Goal: Find specific page/section: Find specific page/section

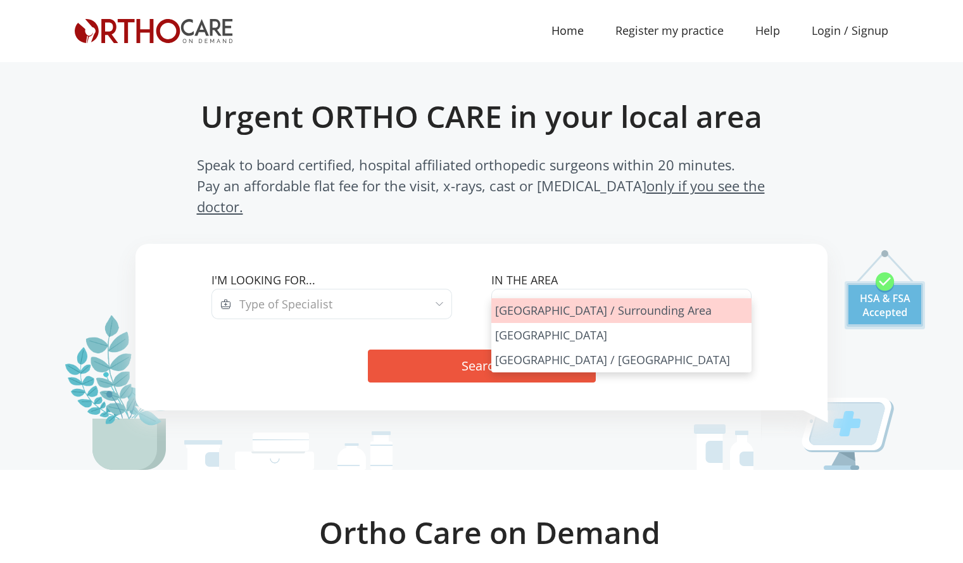
click at [686, 289] on span "Please Select City" at bounding box center [621, 304] width 260 height 30
select select "[GEOGRAPHIC_DATA]"
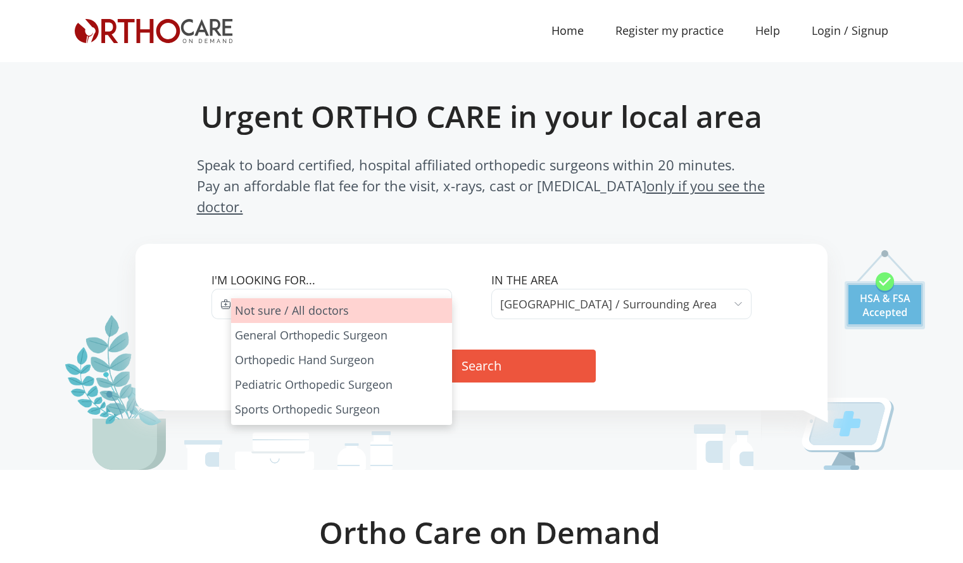
click at [426, 289] on span "Type of Specialist" at bounding box center [341, 304] width 221 height 30
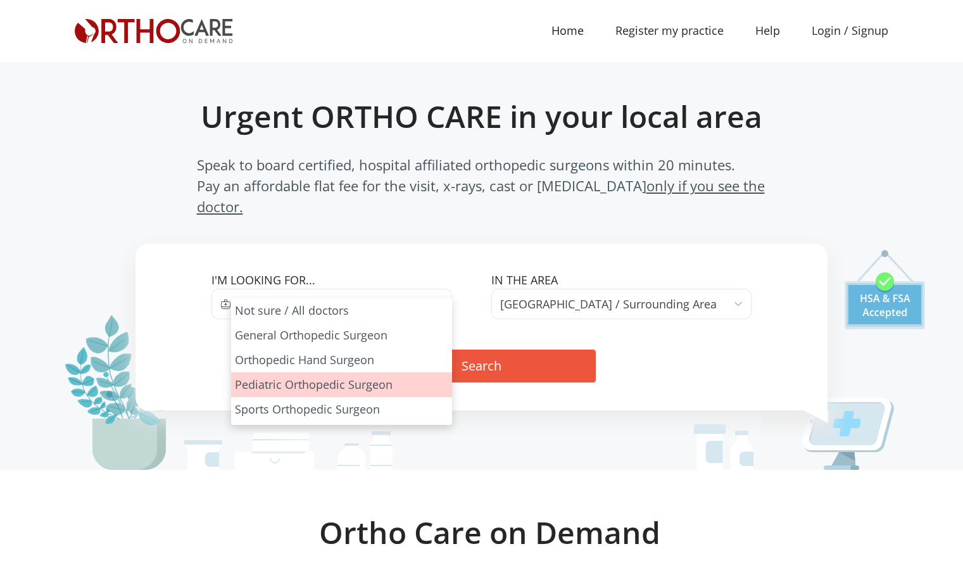
select select "3"
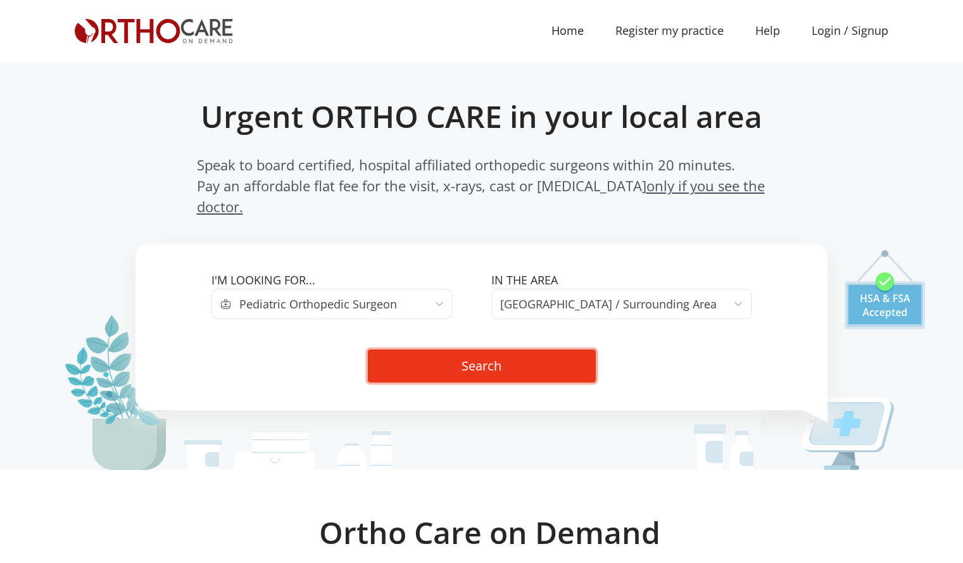
click at [460, 350] on button "Search" at bounding box center [482, 366] width 228 height 33
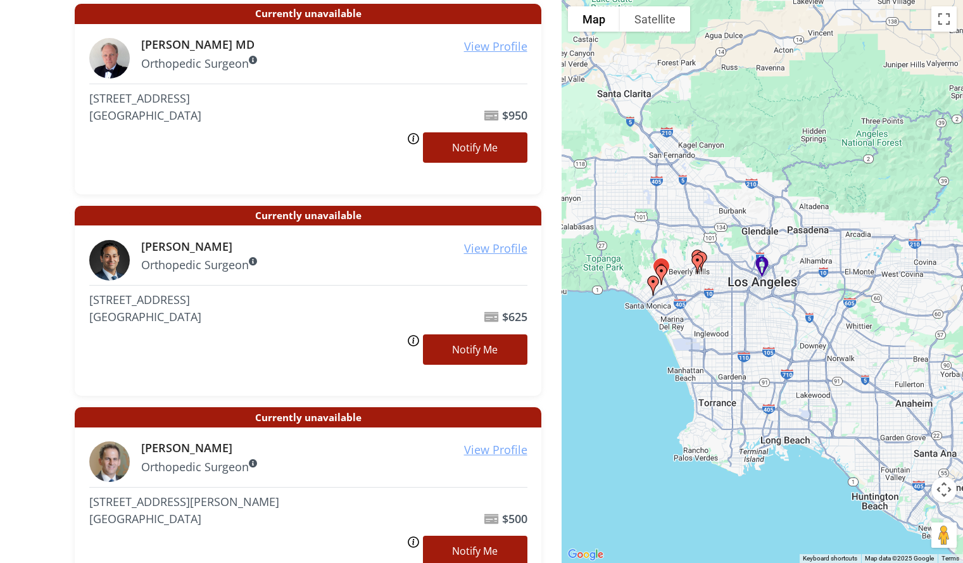
scroll to position [1457, 0]
